Goal: Use online tool/utility: Utilize a website feature to perform a specific function

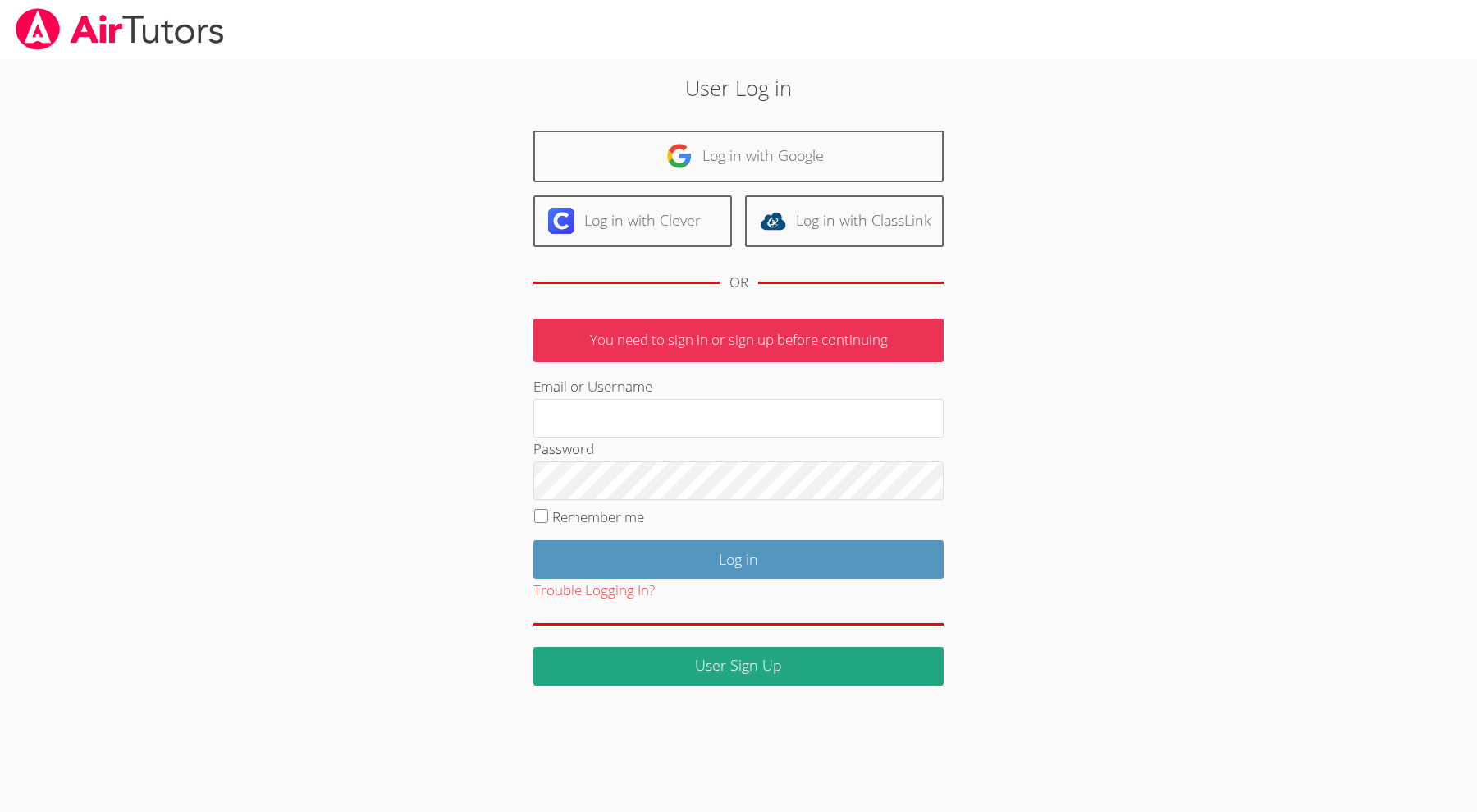
type input "holatutoring23@gmail.com"
click at [698, 561] on input "Log in" at bounding box center [738, 559] width 410 height 39
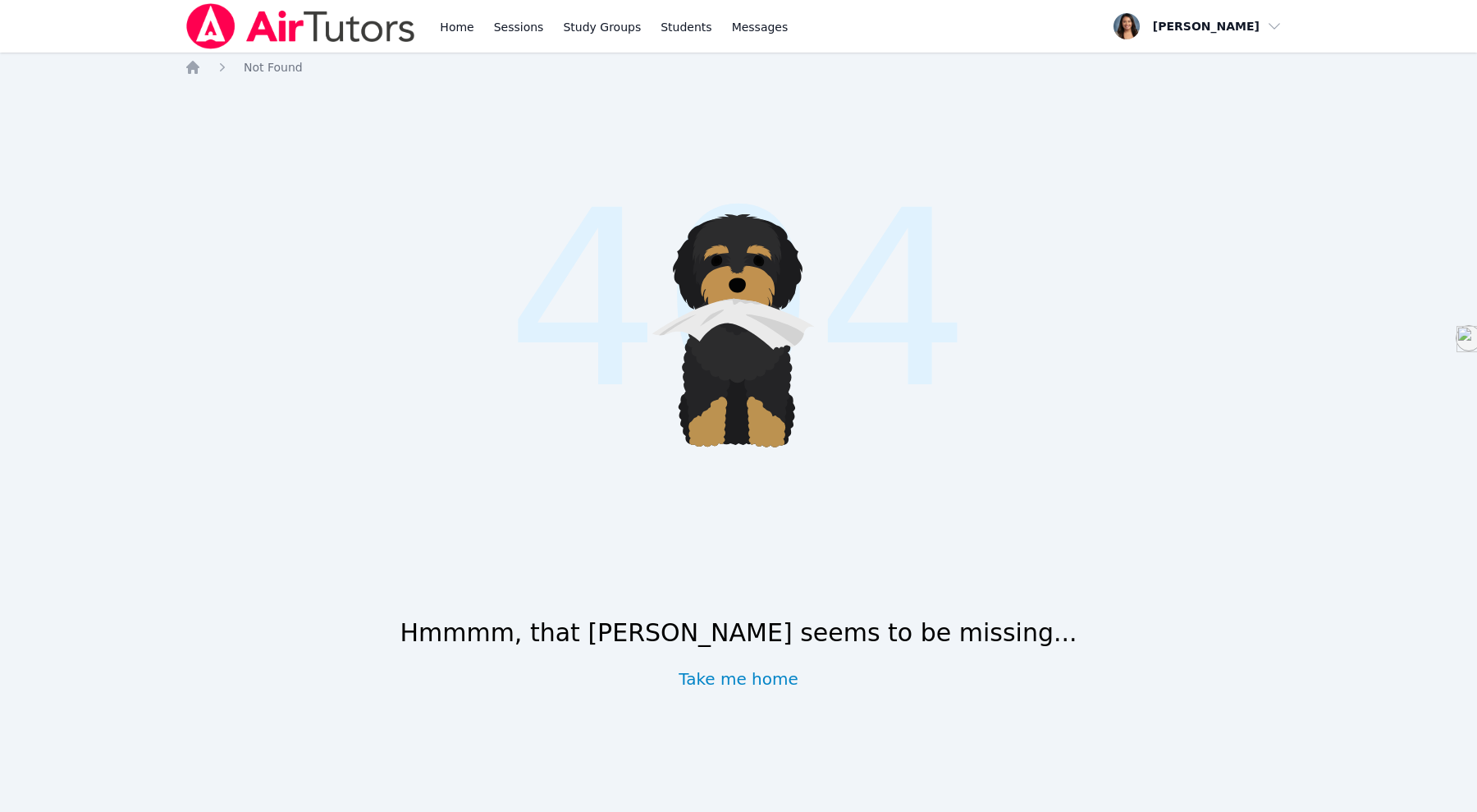
click at [461, 29] on link "Home" at bounding box center [457, 26] width 40 height 52
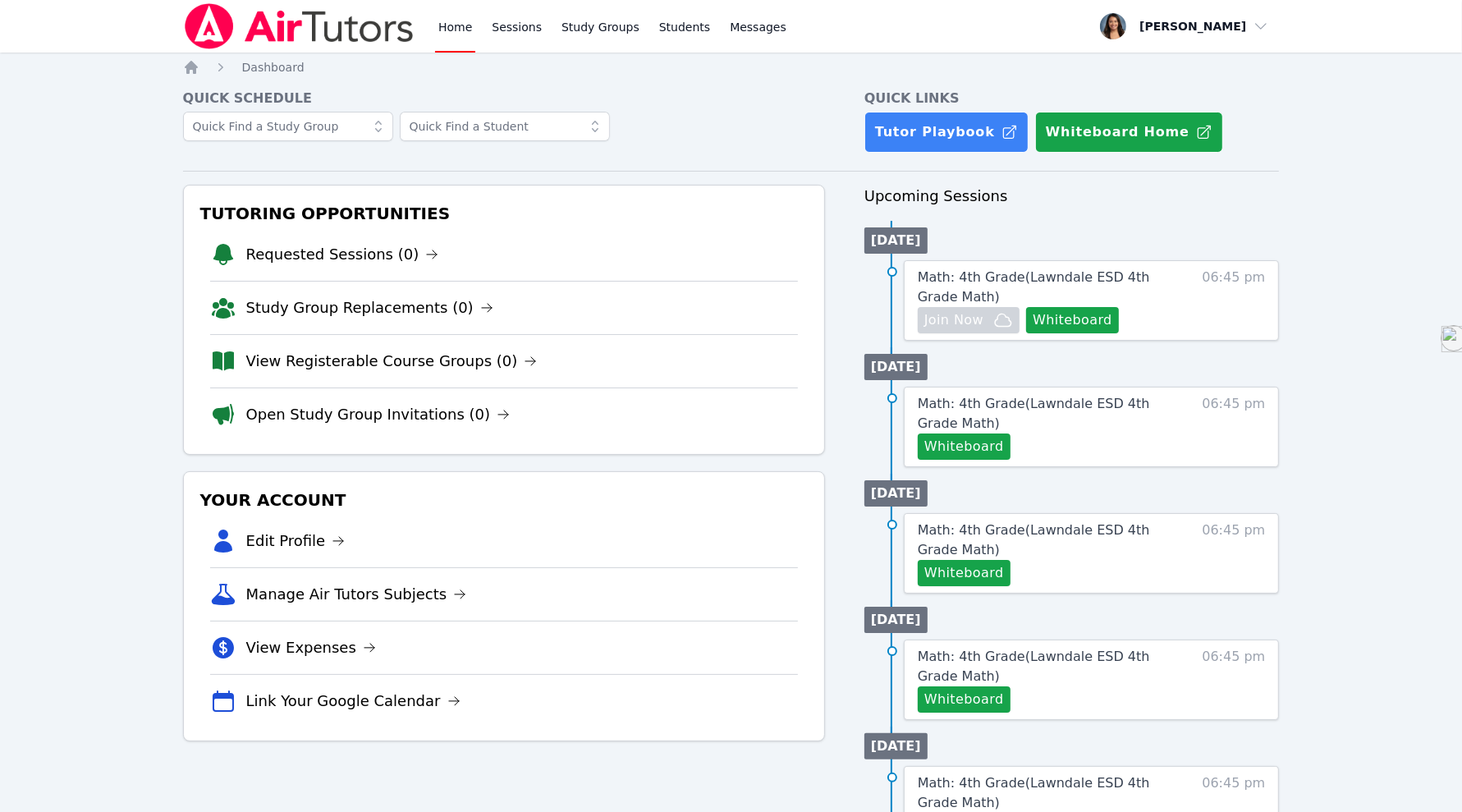
click at [1062, 316] on button "Whiteboard" at bounding box center [1072, 320] width 93 height 27
click at [1103, 323] on button "Whiteboard" at bounding box center [1072, 320] width 93 height 27
click at [1070, 321] on button "Whiteboard" at bounding box center [1072, 320] width 93 height 27
click at [1072, 323] on button "Whiteboard" at bounding box center [1072, 320] width 93 height 27
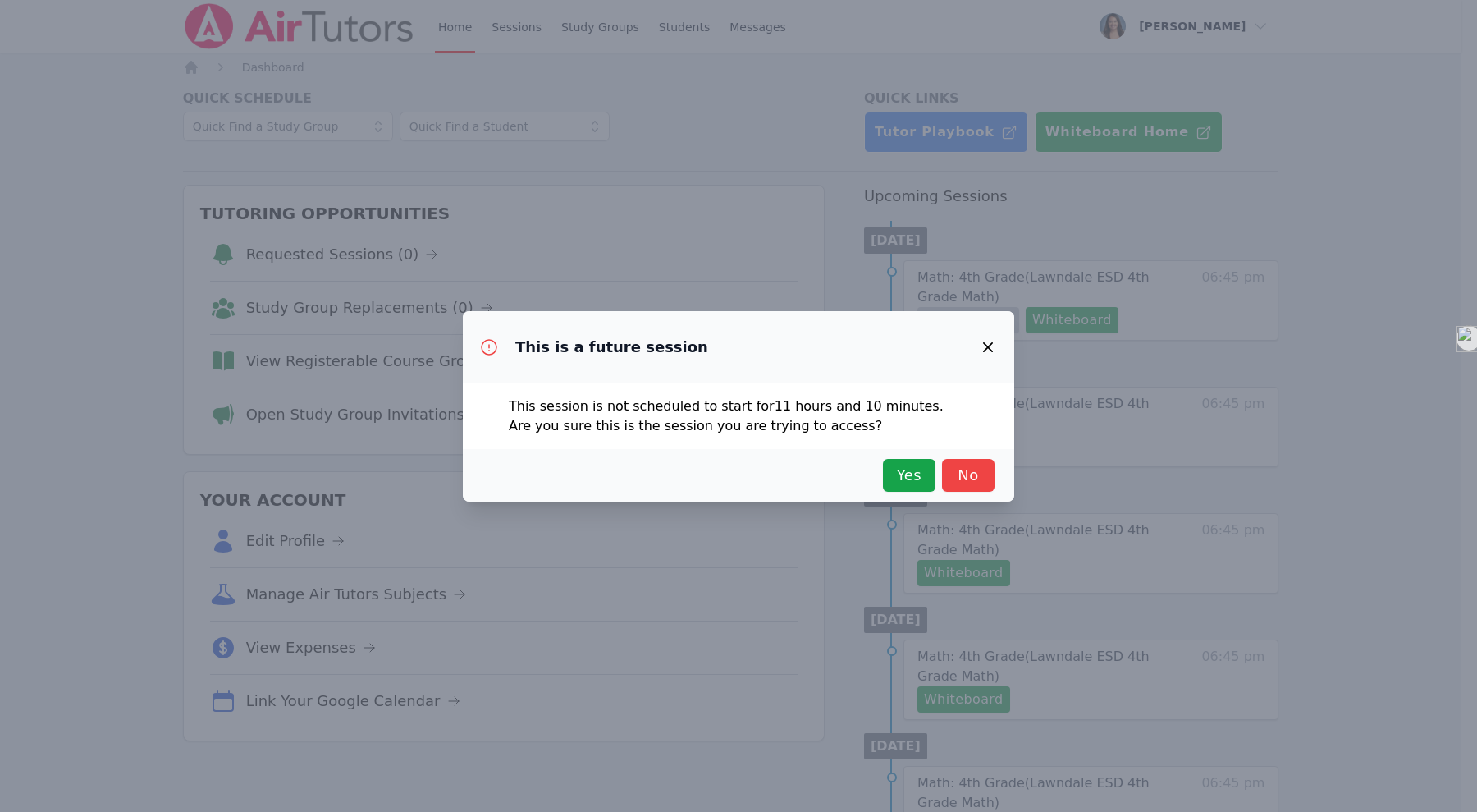
click at [911, 476] on span "Yes" at bounding box center [909, 475] width 36 height 23
